Goal: Information Seeking & Learning: Find specific fact

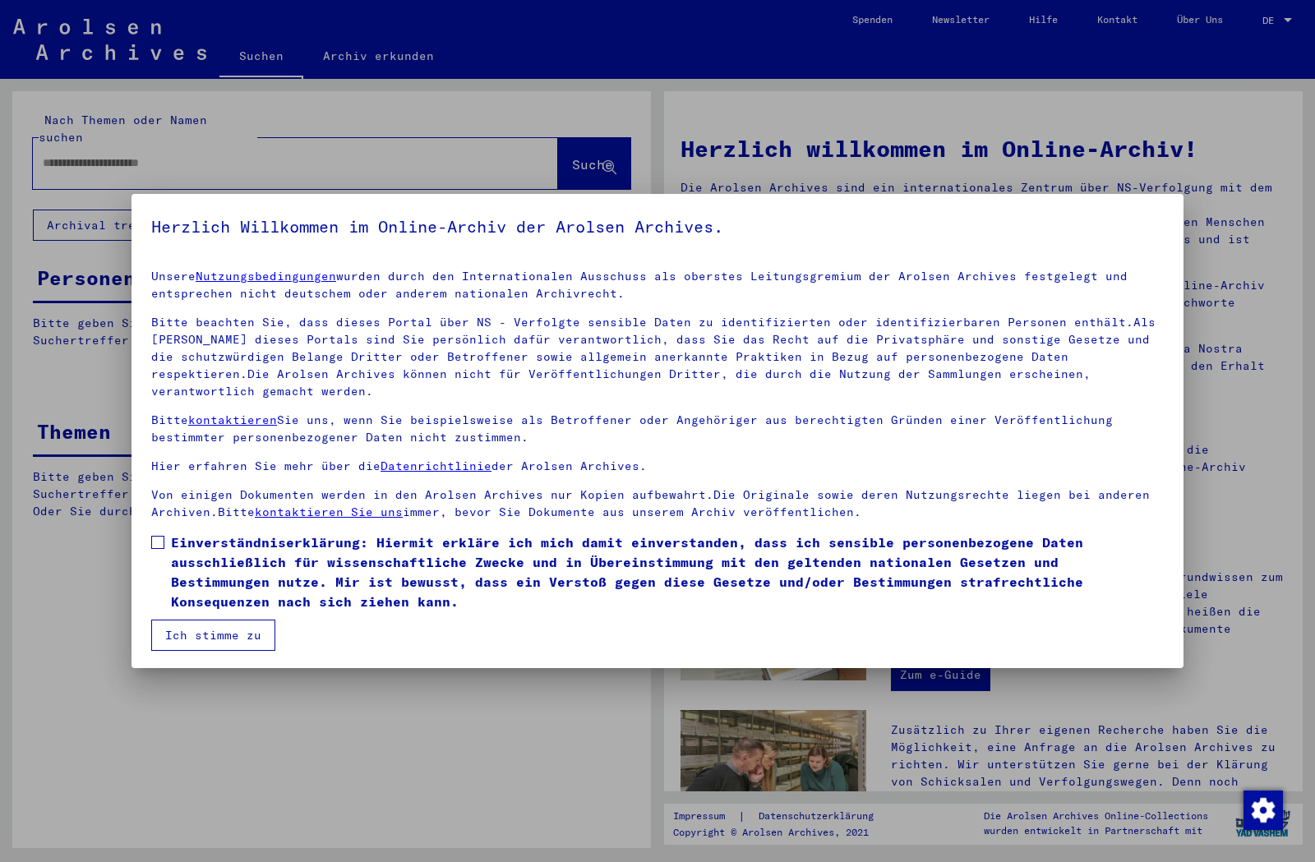
click at [157, 536] on span at bounding box center [157, 542] width 13 height 13
click at [206, 628] on button "Ich stimme zu" at bounding box center [213, 634] width 124 height 31
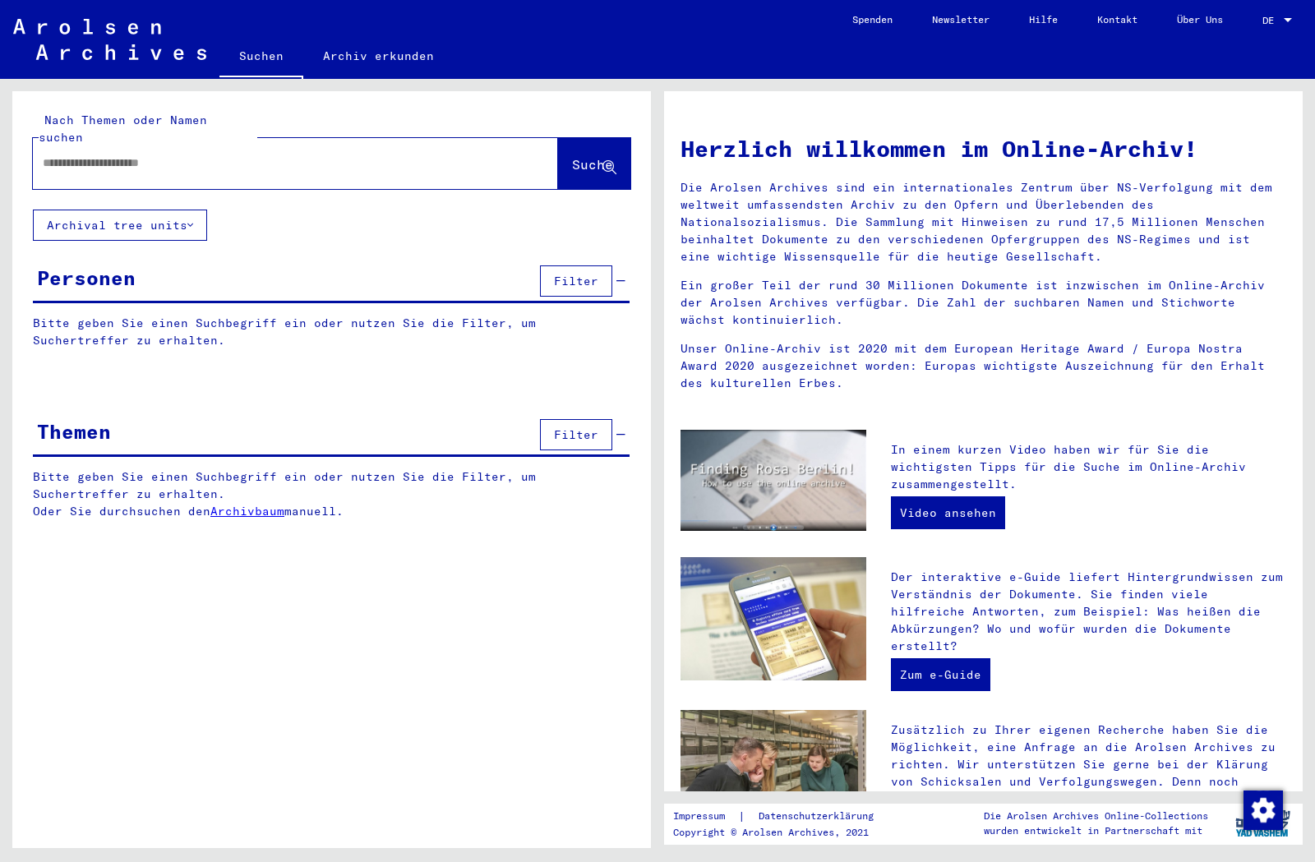
click at [48, 154] on input "text" at bounding box center [276, 162] width 466 height 17
type input "**********"
click at [572, 156] on span "Suche" at bounding box center [592, 164] width 41 height 16
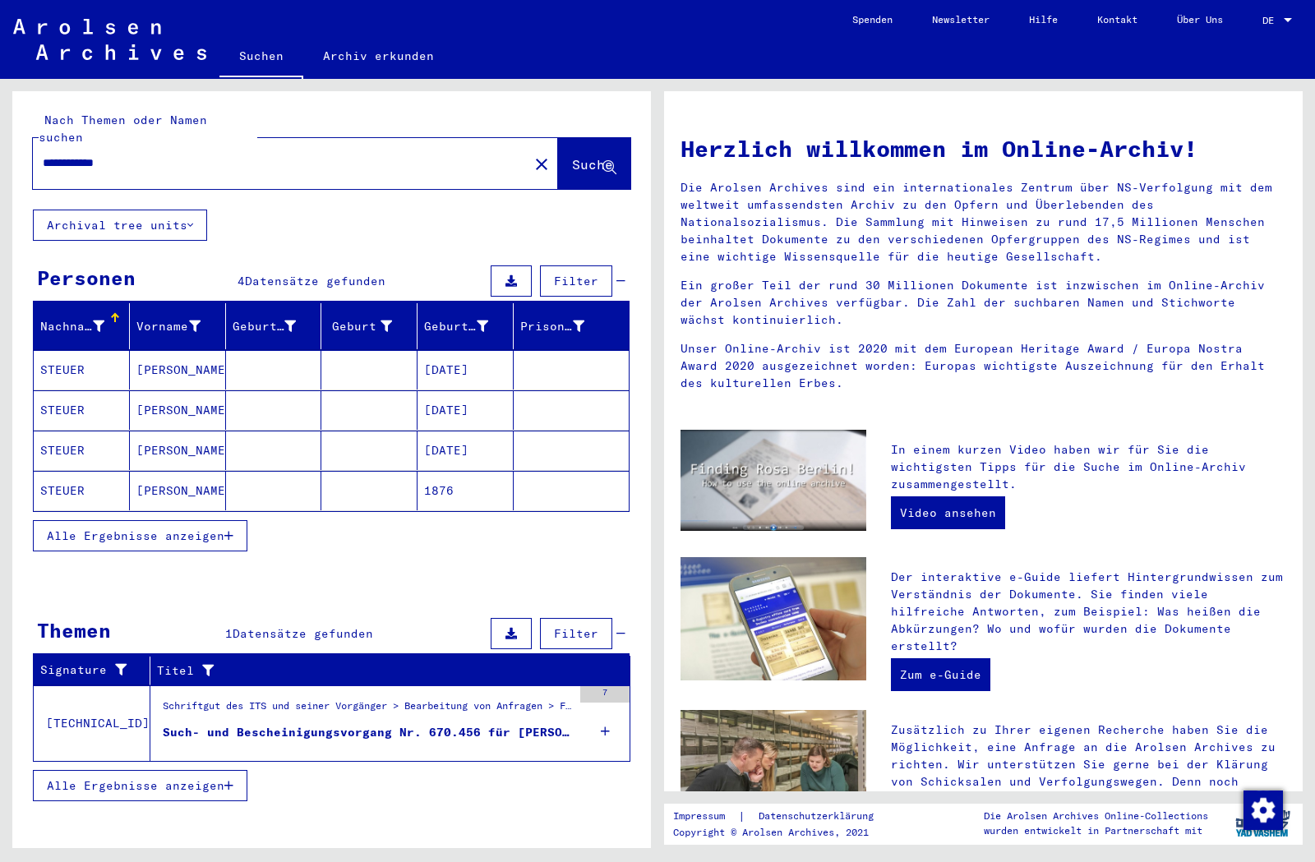
click at [60, 350] on mat-cell "STEUER" at bounding box center [82, 369] width 96 height 39
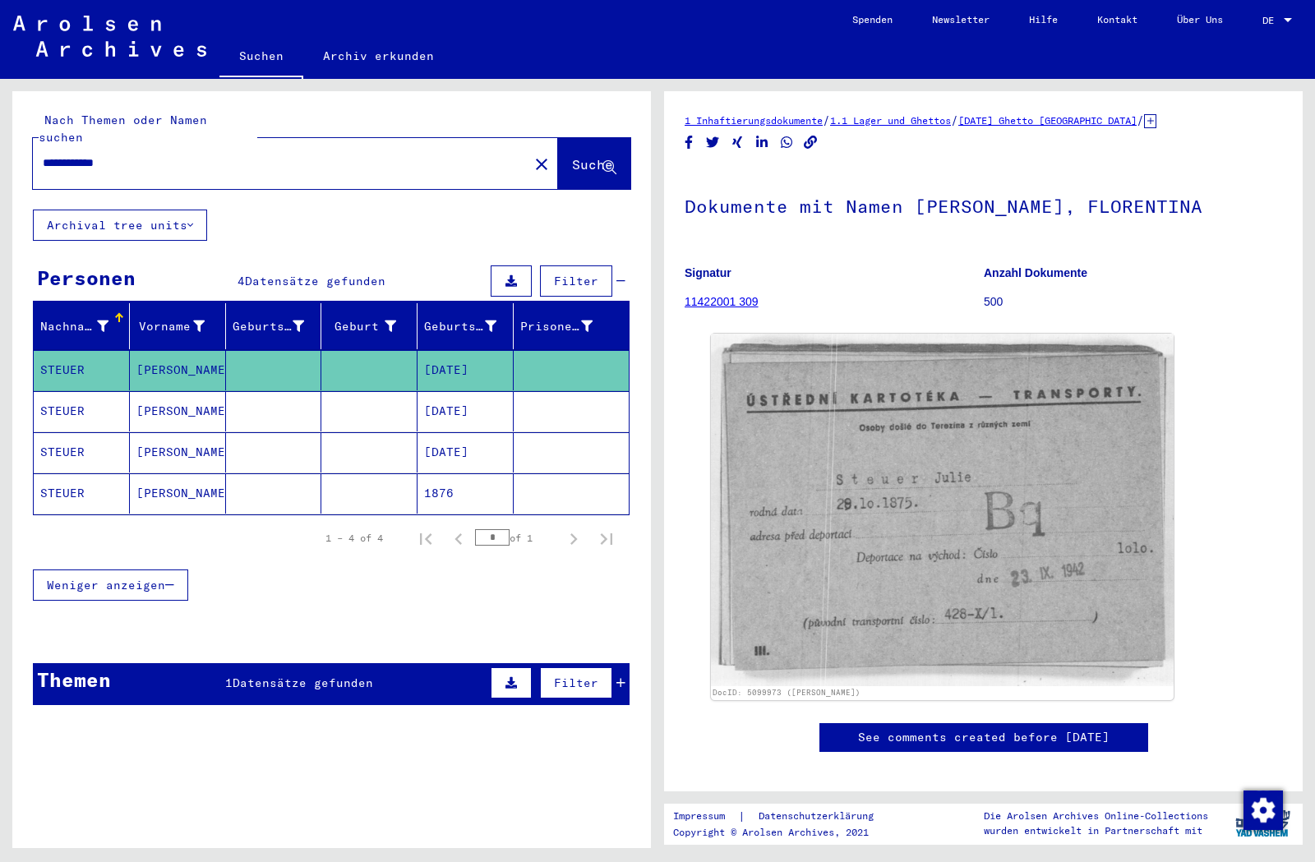
click at [57, 478] on mat-cell "STEUER" at bounding box center [82, 493] width 96 height 40
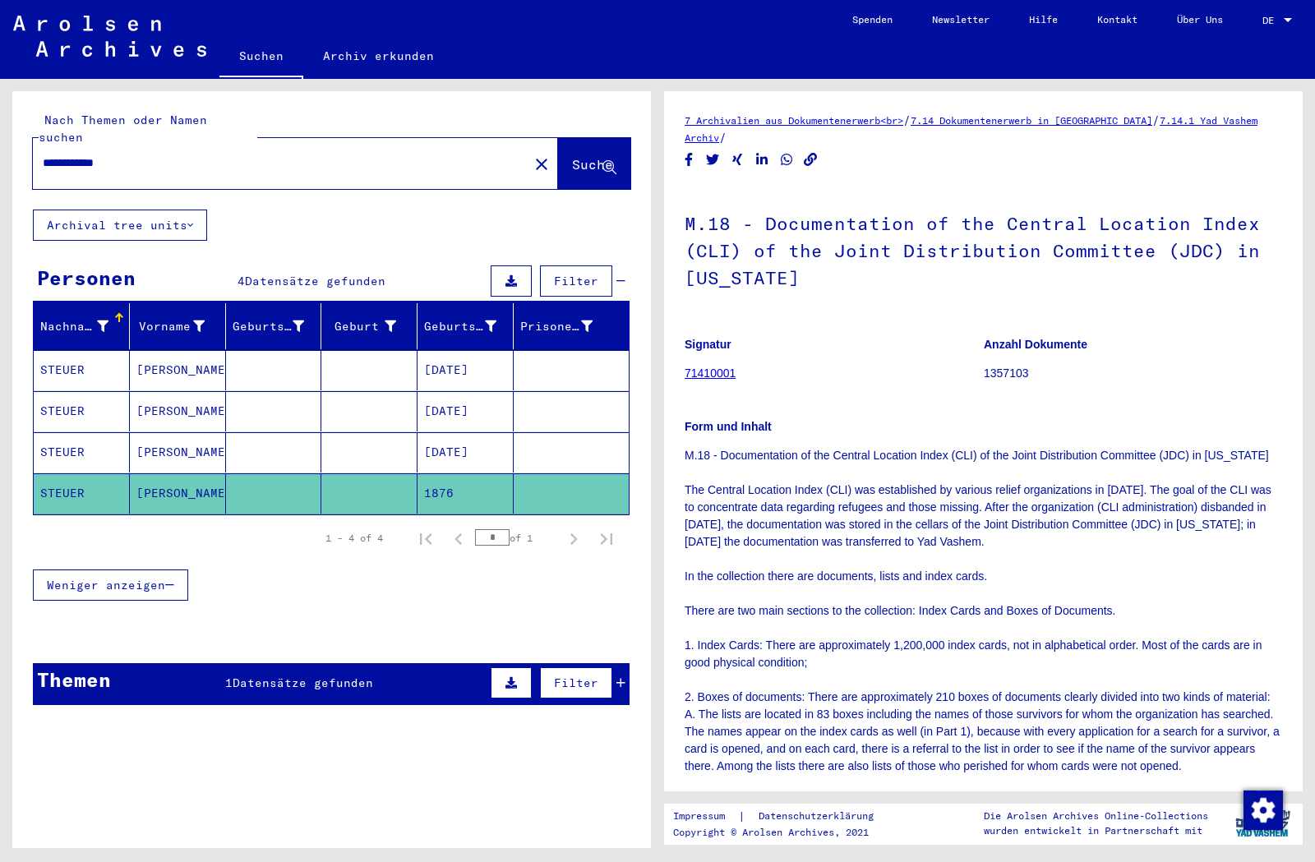
click at [57, 396] on mat-cell "STEUER" at bounding box center [82, 411] width 96 height 40
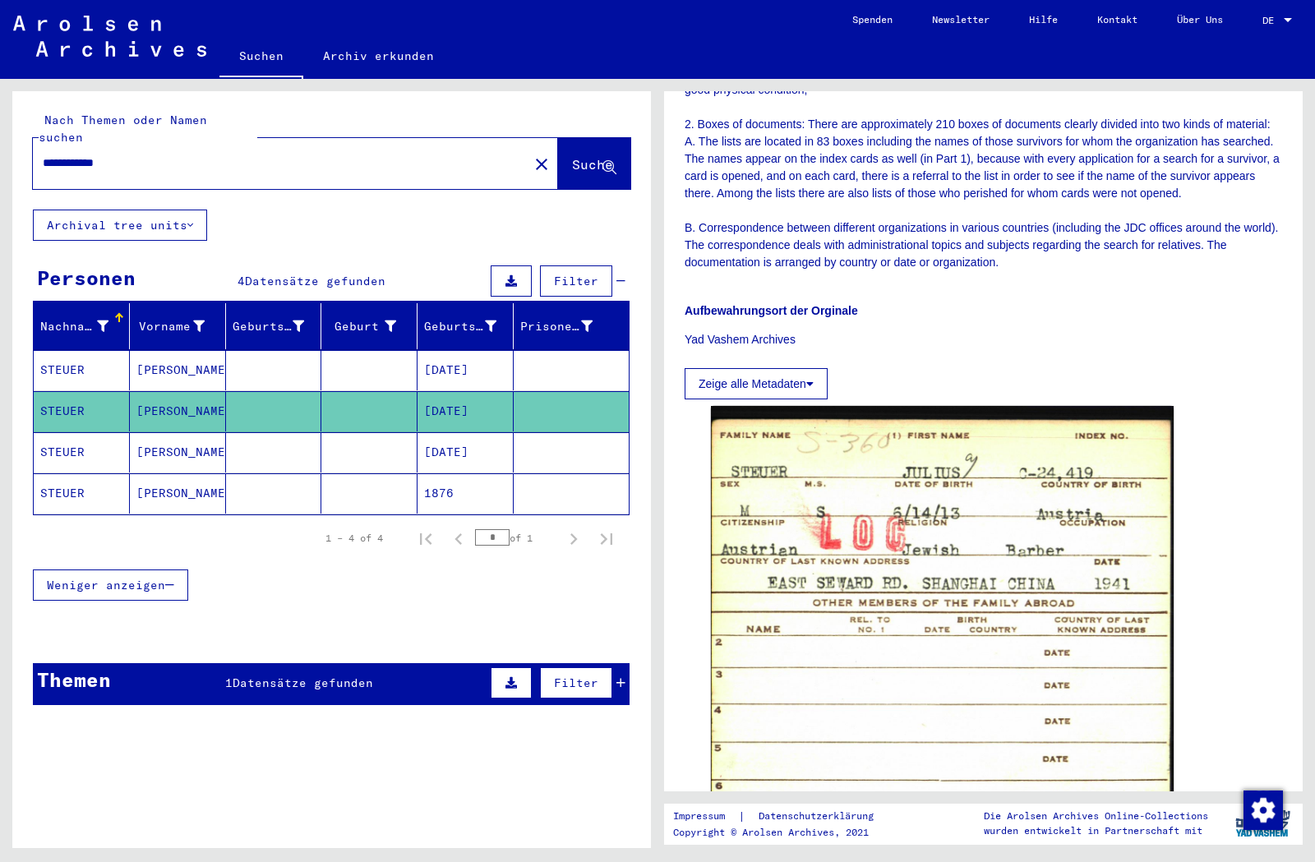
scroll to position [621, 0]
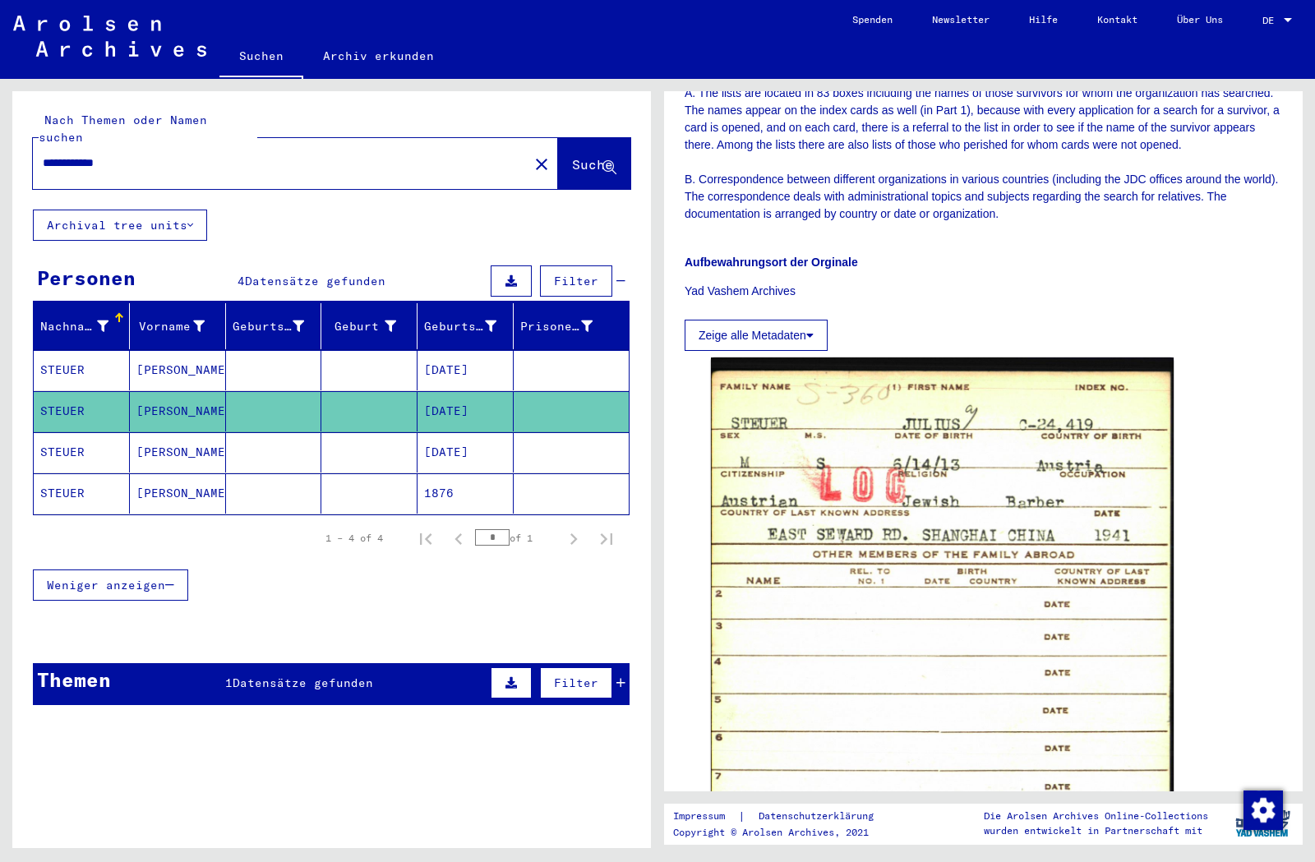
click at [284, 675] on span "Datensätze gefunden" at bounding box center [303, 682] width 140 height 15
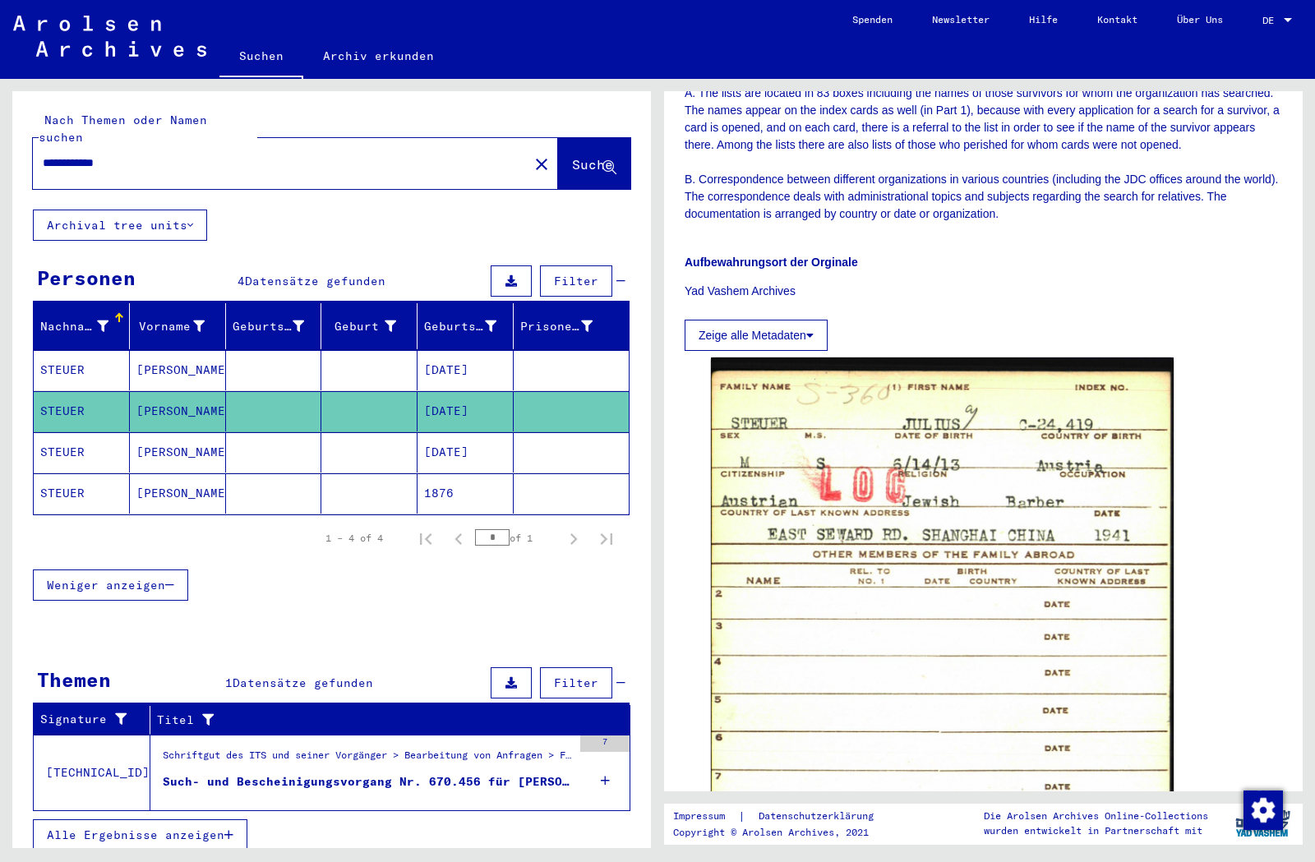
click at [297, 773] on div "Such- und Bescheinigungsvorgang Nr. 670.456 für [PERSON_NAME] geboren [DEMOGRAP…" at bounding box center [367, 781] width 409 height 17
